Goal: Navigation & Orientation: Find specific page/section

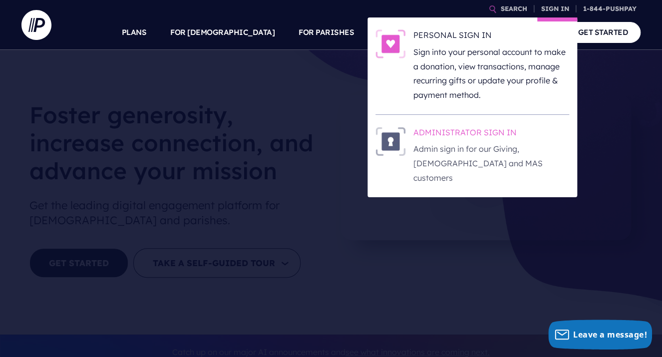
click at [477, 130] on h6 "ADMINISTRATOR SIGN IN" at bounding box center [492, 134] width 156 height 15
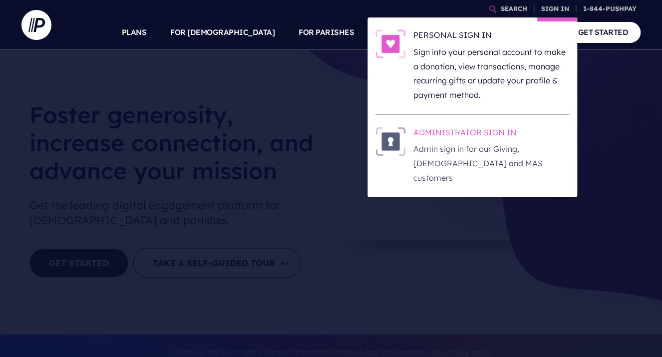
click at [474, 128] on h6 "ADMINISTRATOR SIGN IN" at bounding box center [492, 134] width 156 height 15
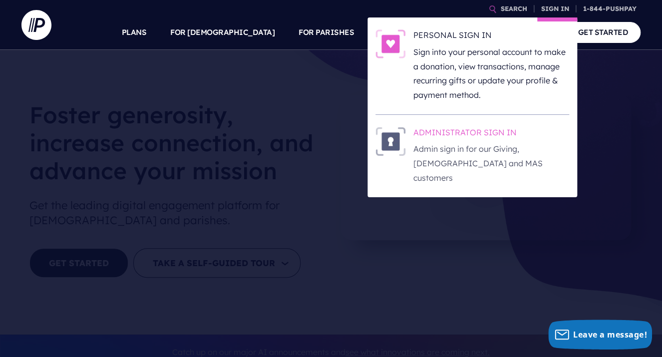
click at [484, 131] on h6 "ADMINISTRATOR SIGN IN" at bounding box center [492, 134] width 156 height 15
click at [453, 128] on h6 "ADMINISTRATOR SIGN IN" at bounding box center [492, 134] width 156 height 15
